Goal: Task Accomplishment & Management: Complete application form

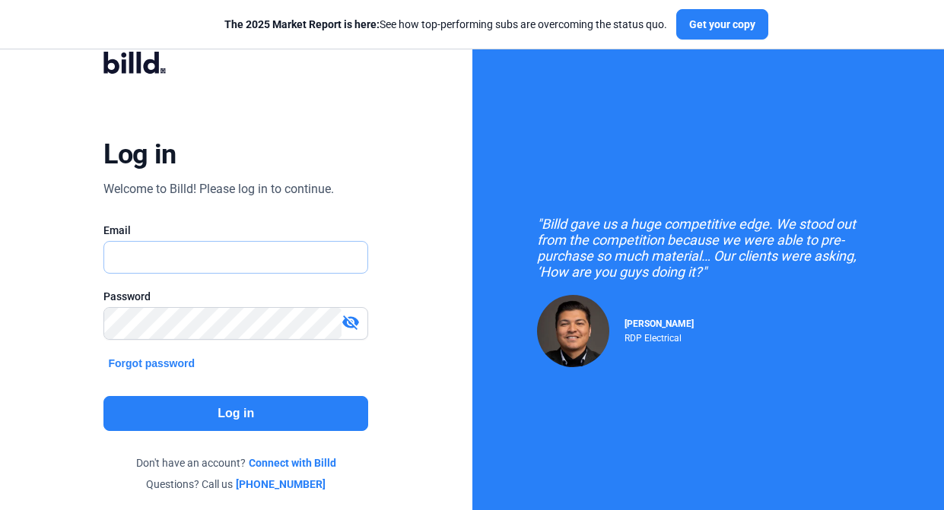
type input "travis.patterson@billd.com"
click at [279, 411] on button "Log in" at bounding box center [235, 413] width 265 height 35
